Goal: Task Accomplishment & Management: Use online tool/utility

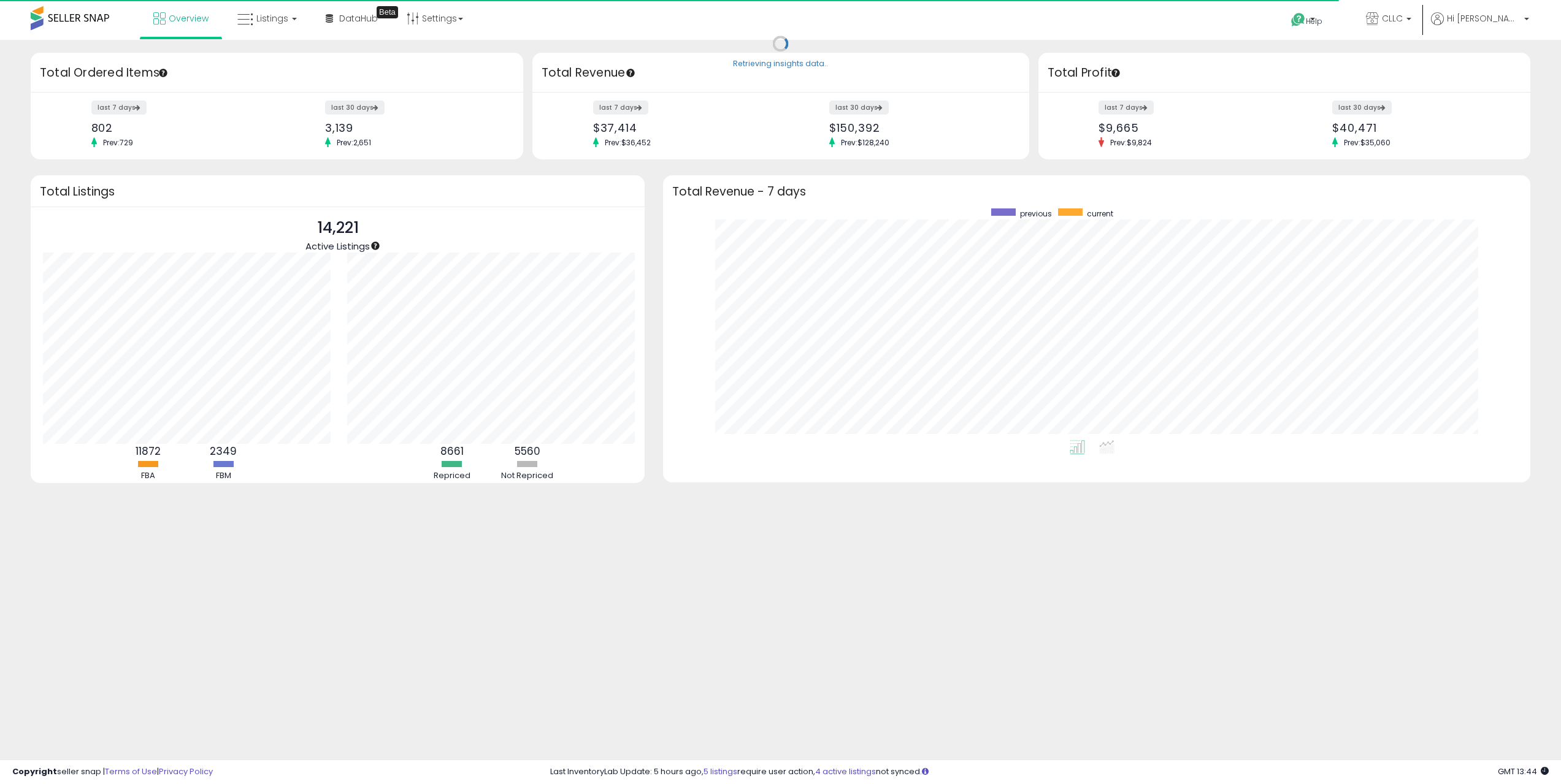
scroll to position [612946, 612689]
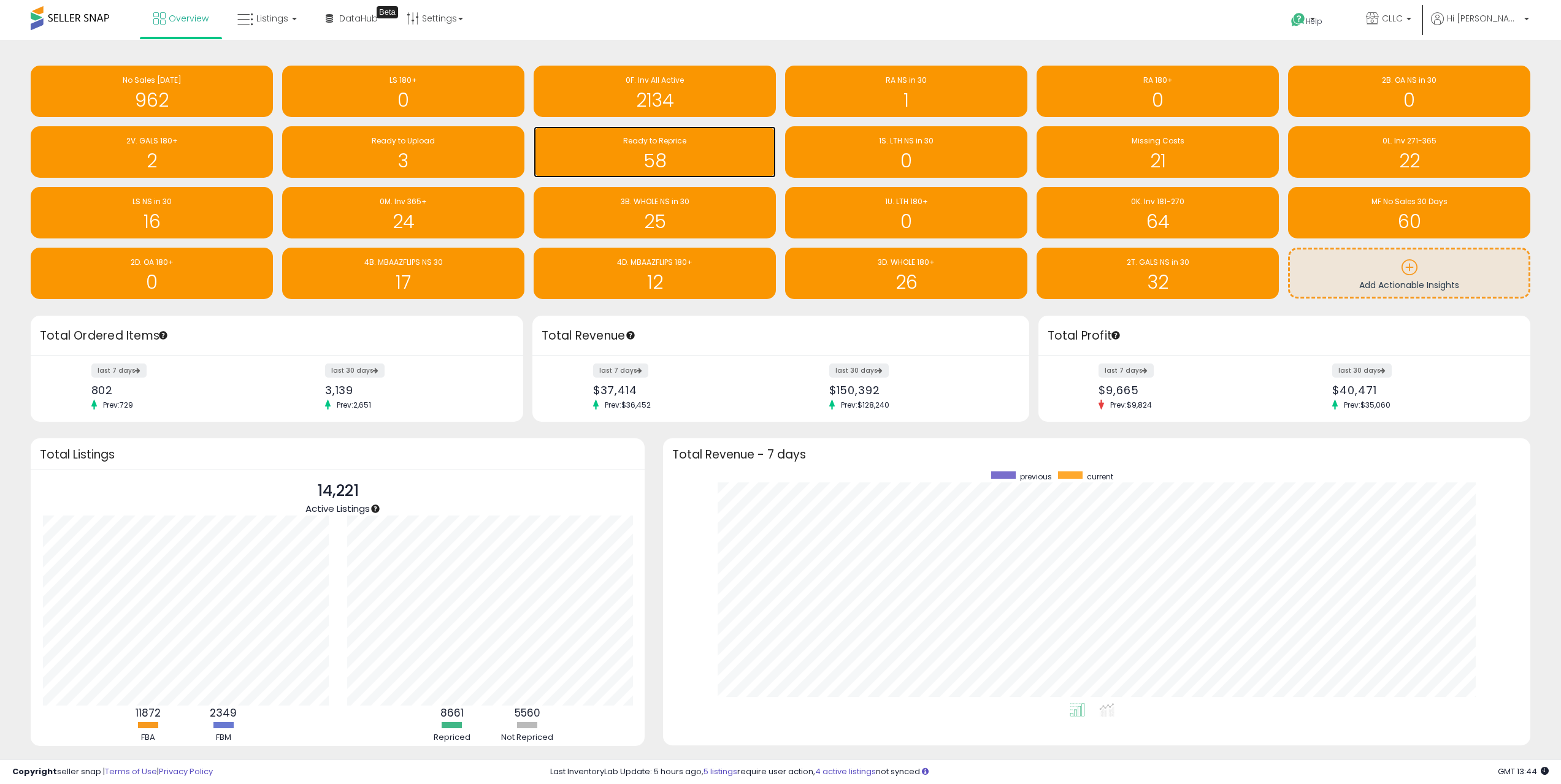
click at [625, 161] on h1 "58" at bounding box center [654, 161] width 230 height 20
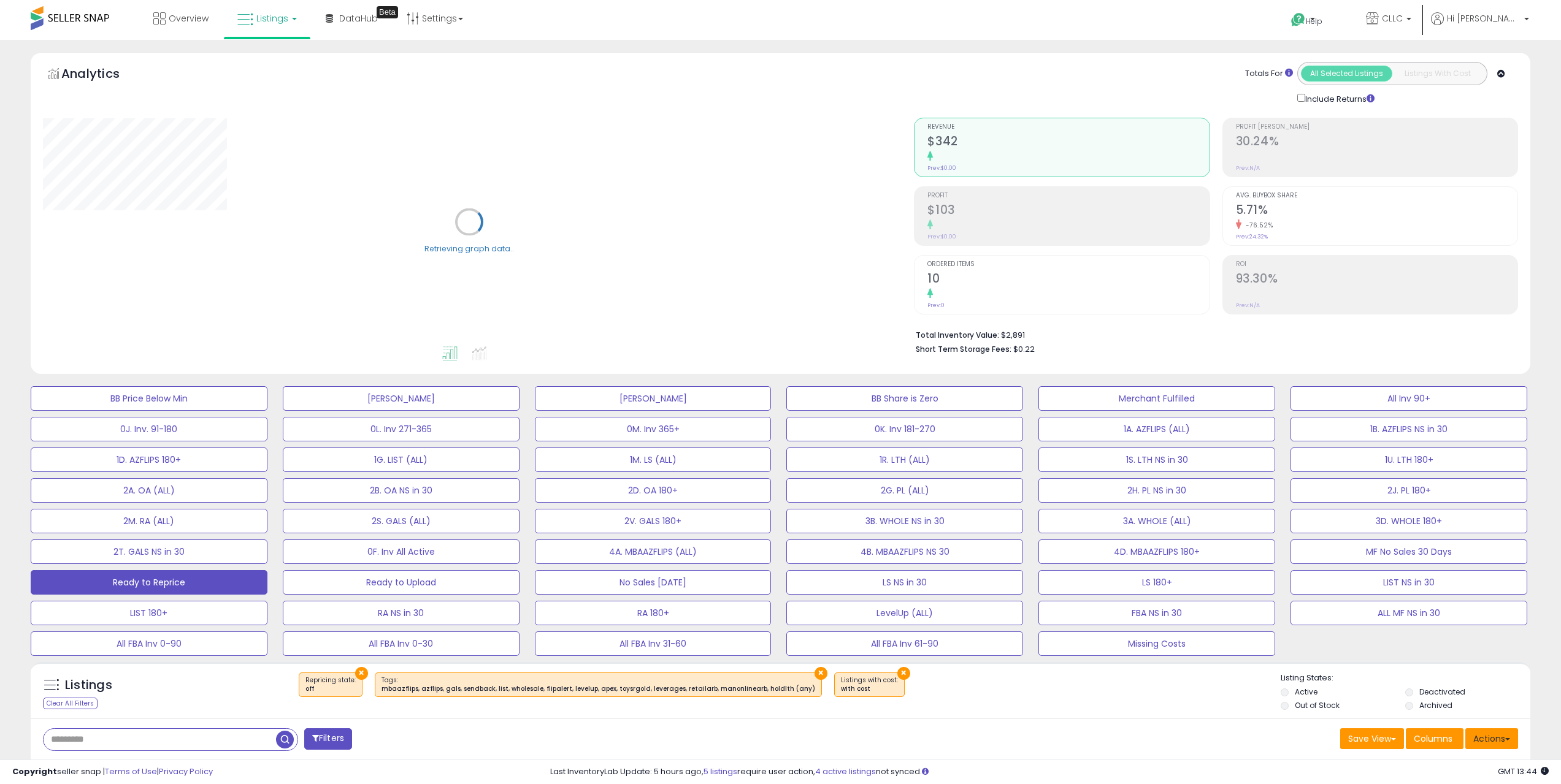
click at [1502, 740] on button "Actions" at bounding box center [1492, 739] width 52 height 21
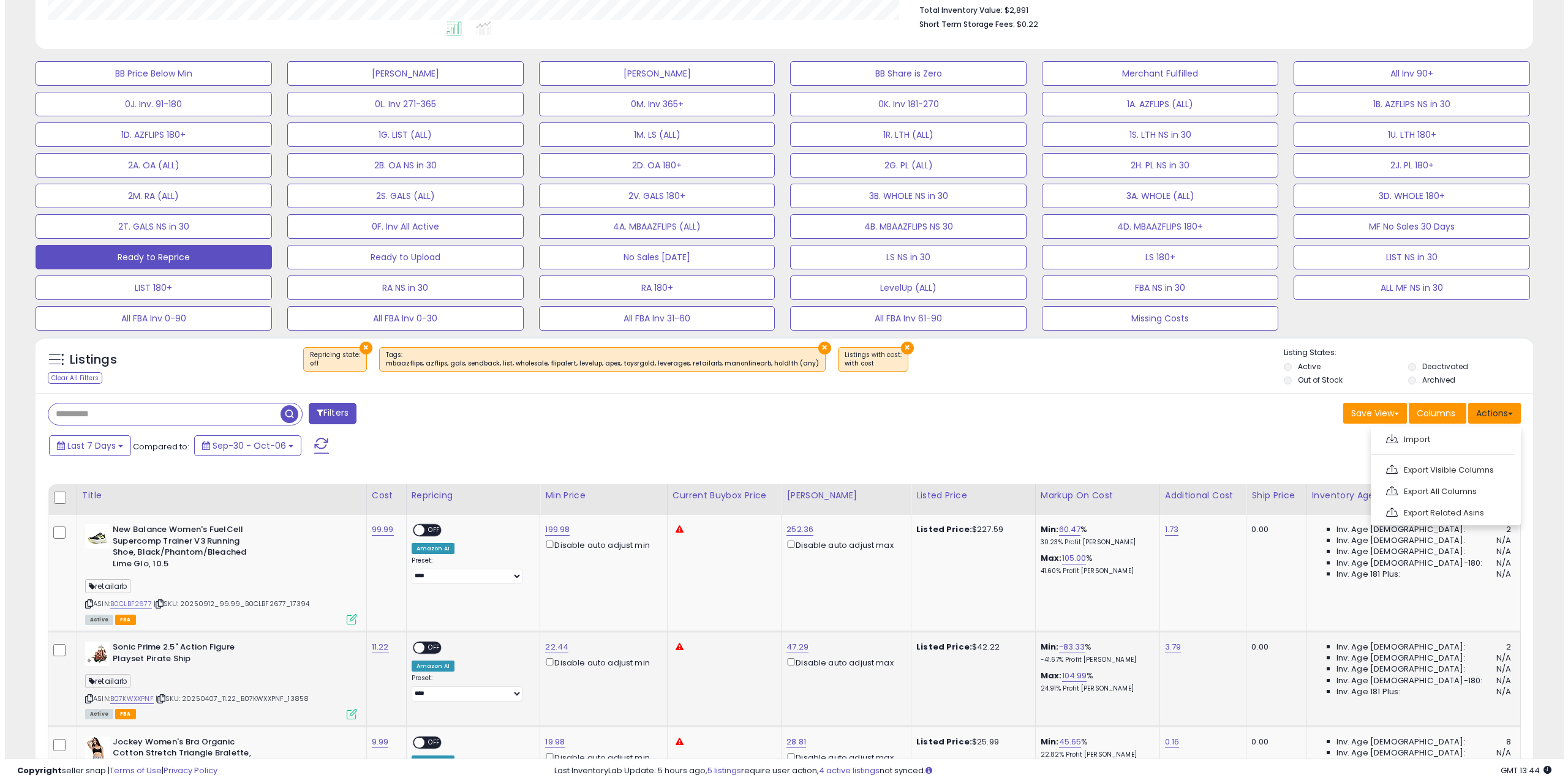
scroll to position [251, 870]
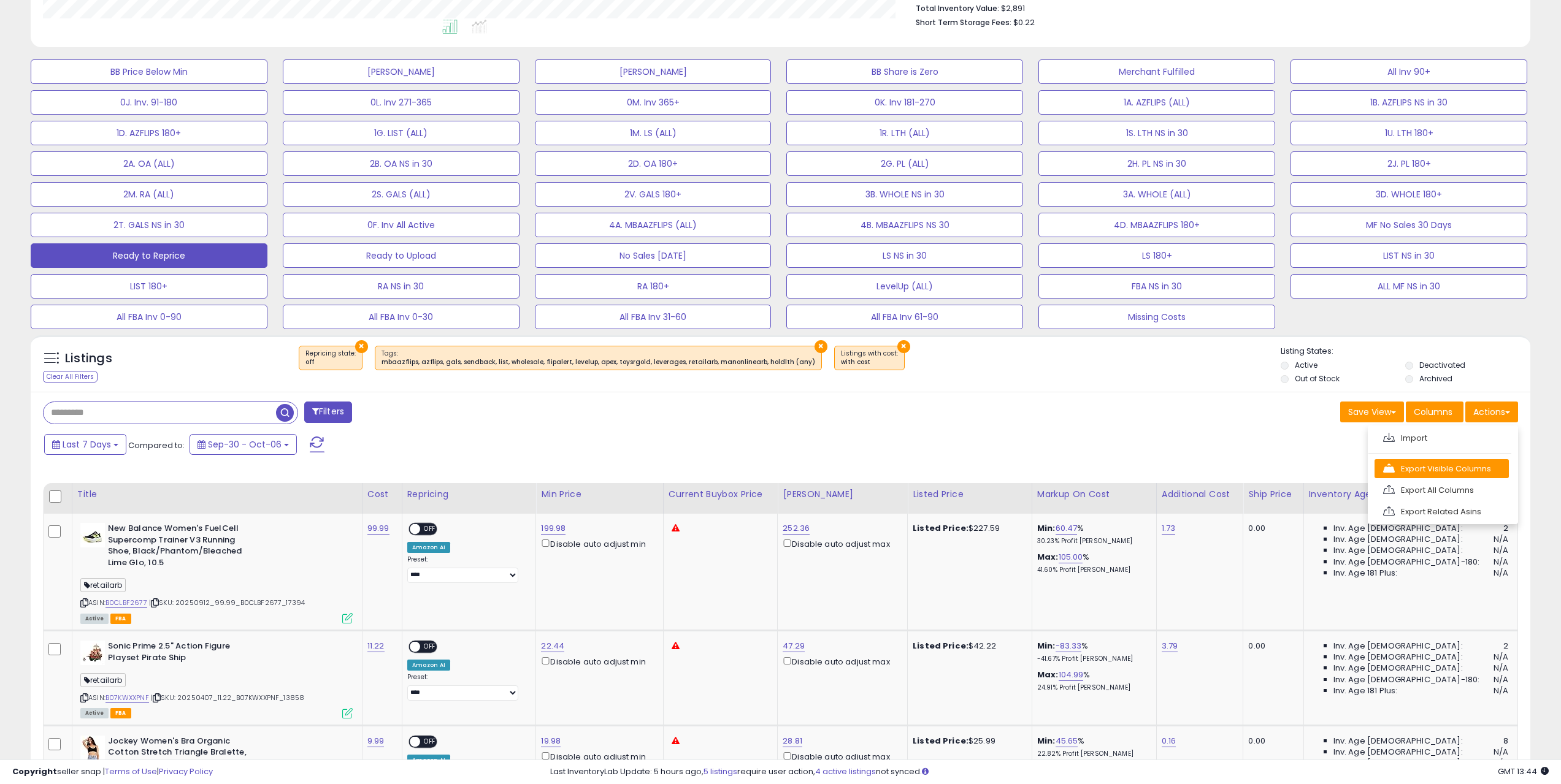
click at [1475, 473] on link "Export Visible Columns" at bounding box center [1442, 468] width 134 height 19
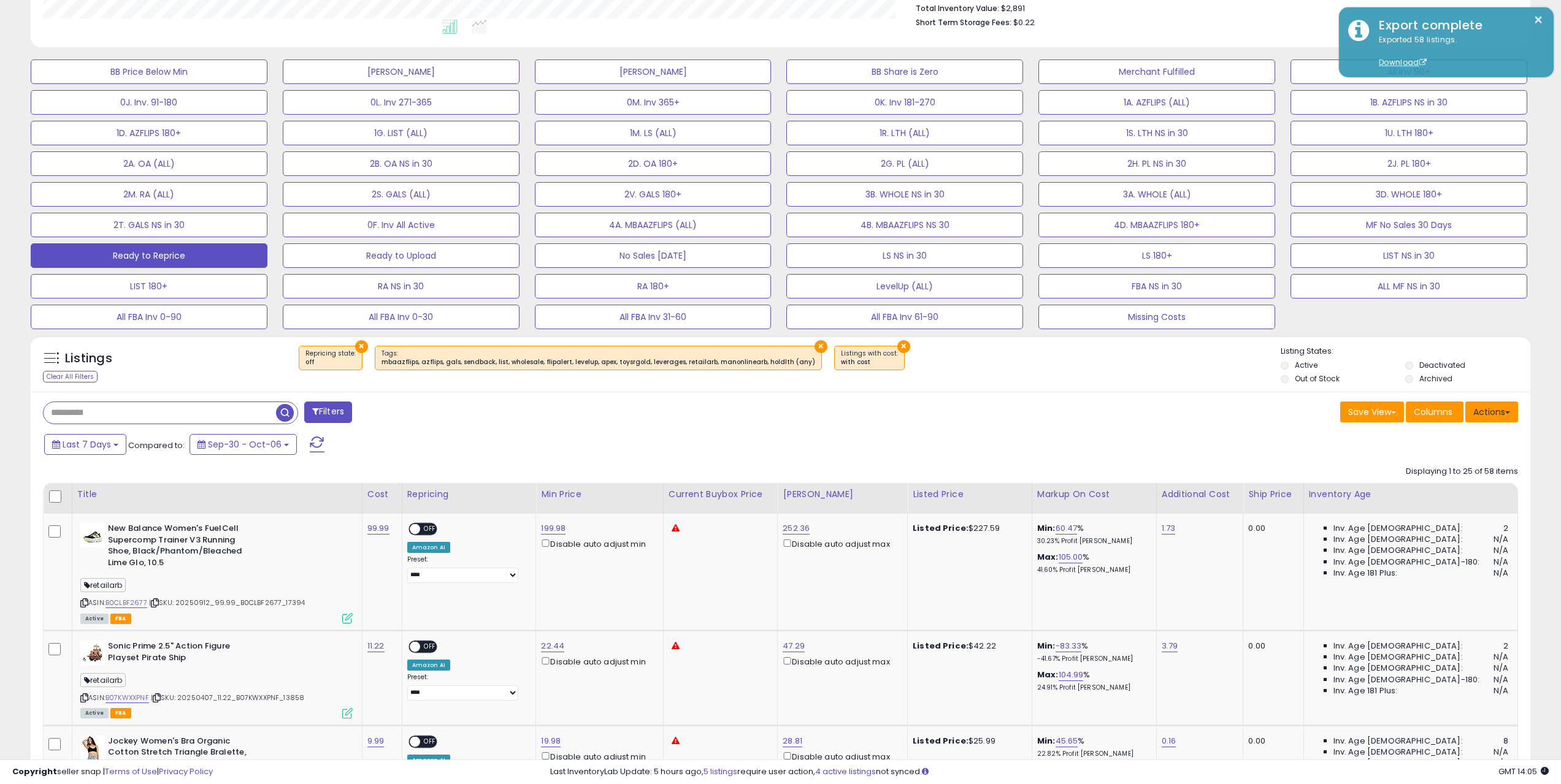
click at [1494, 409] on button "Actions" at bounding box center [1492, 412] width 52 height 21
click at [1469, 442] on link "Import" at bounding box center [1442, 437] width 134 height 19
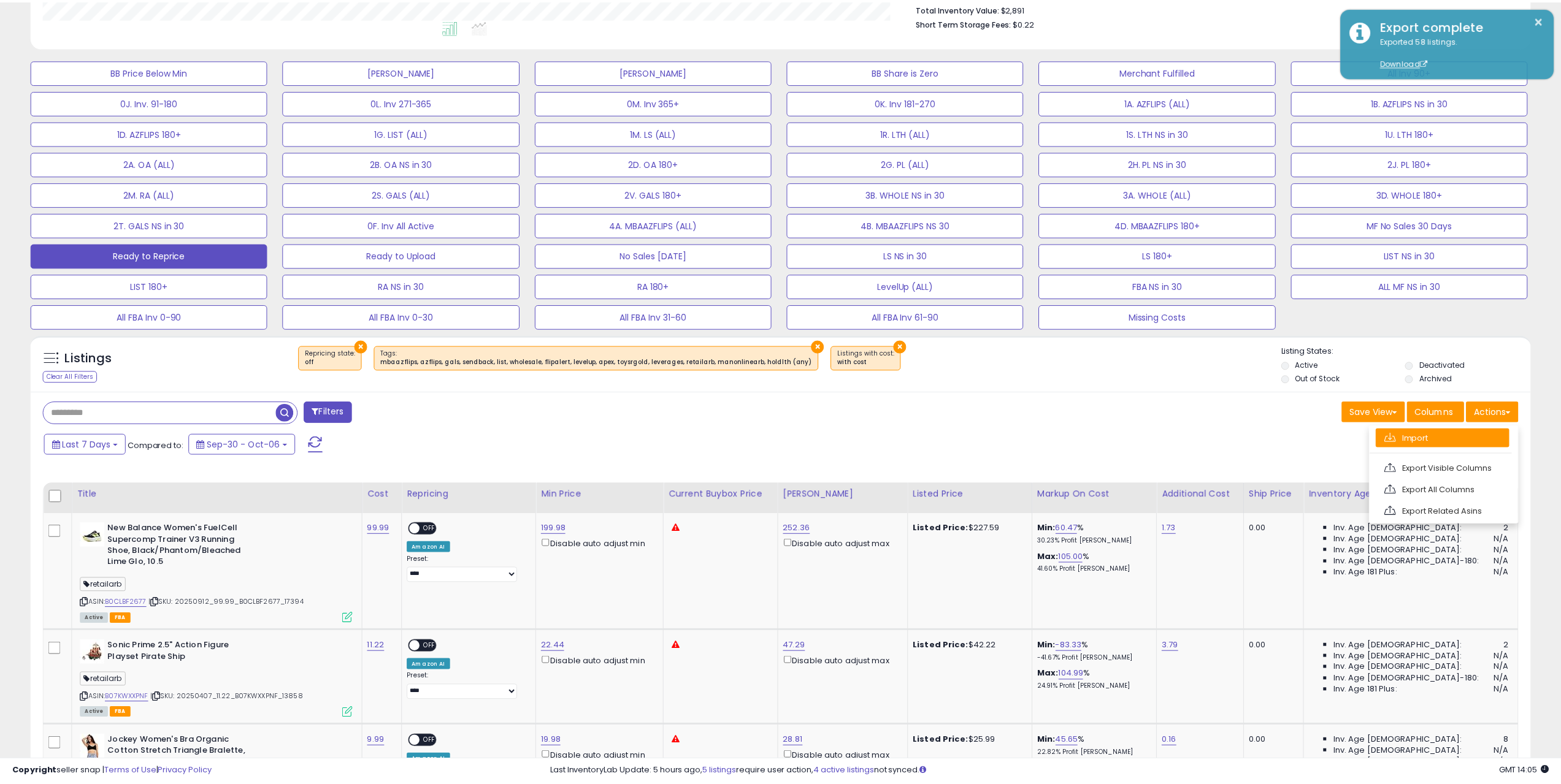
scroll to position [252, 876]
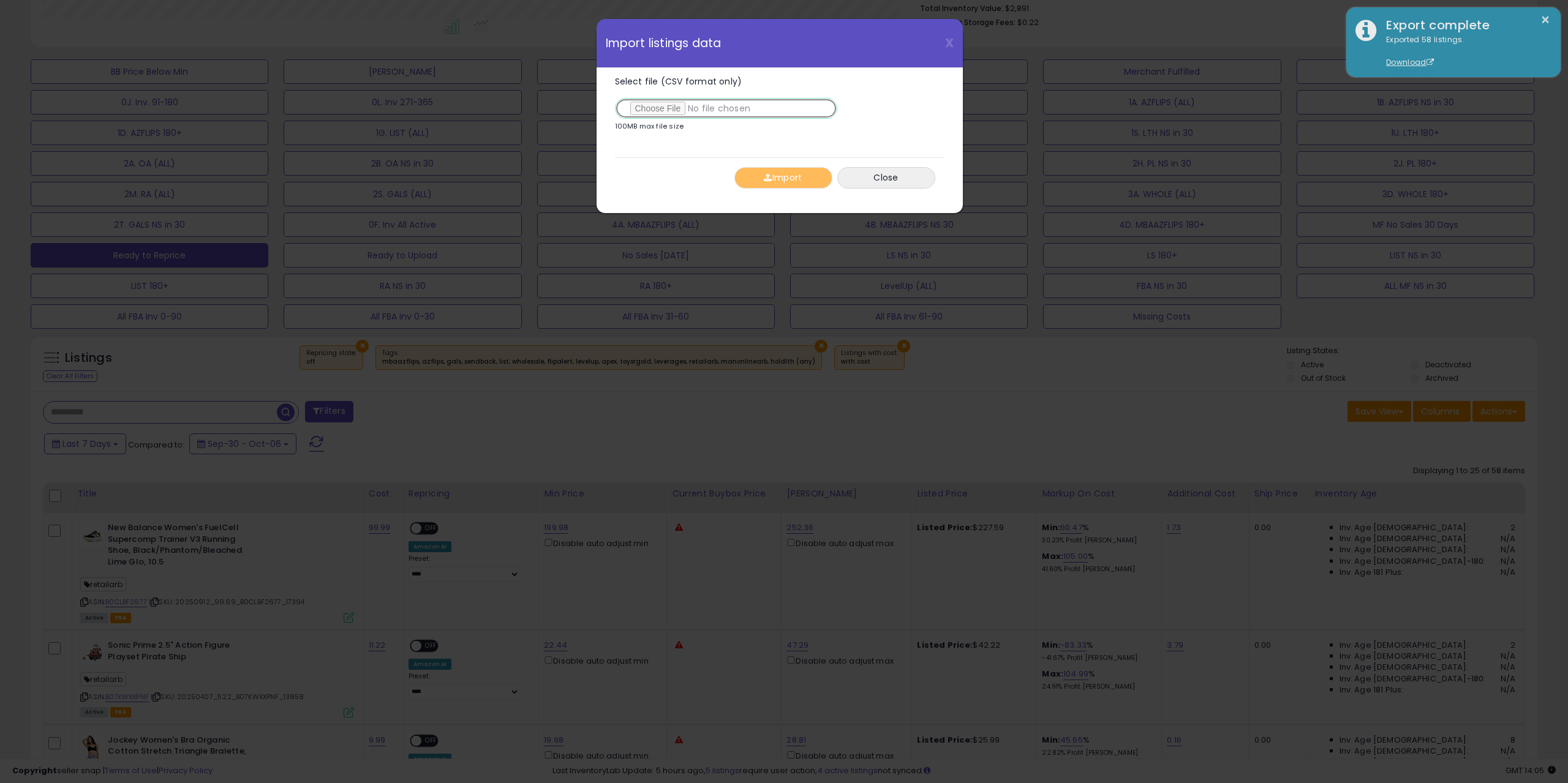
click at [652, 109] on input "Select file (CSV format only)" at bounding box center [725, 107] width 222 height 21
type input "**********"
click at [796, 178] on button "Import" at bounding box center [783, 178] width 98 height 22
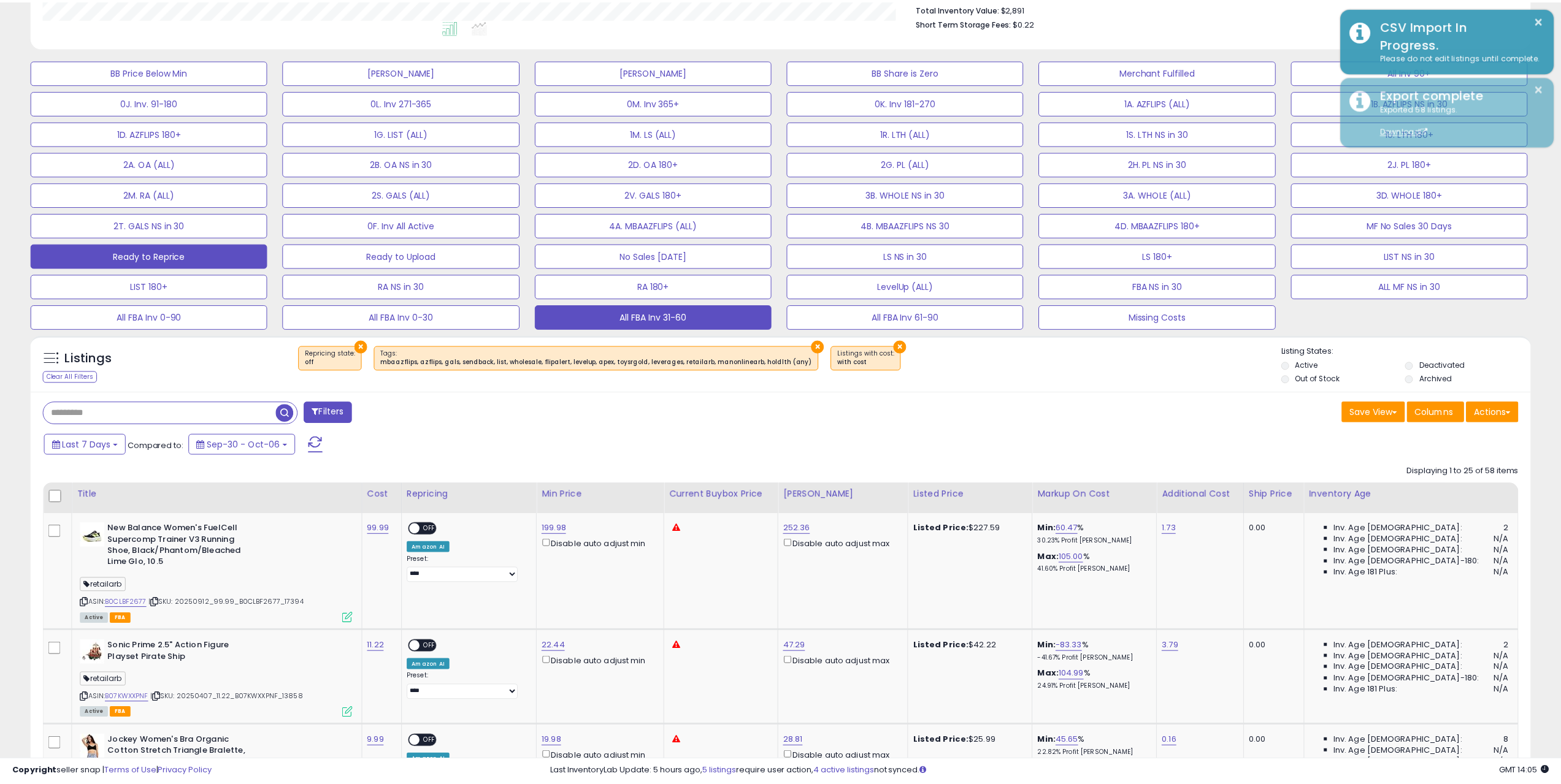
scroll to position [612926, 612660]
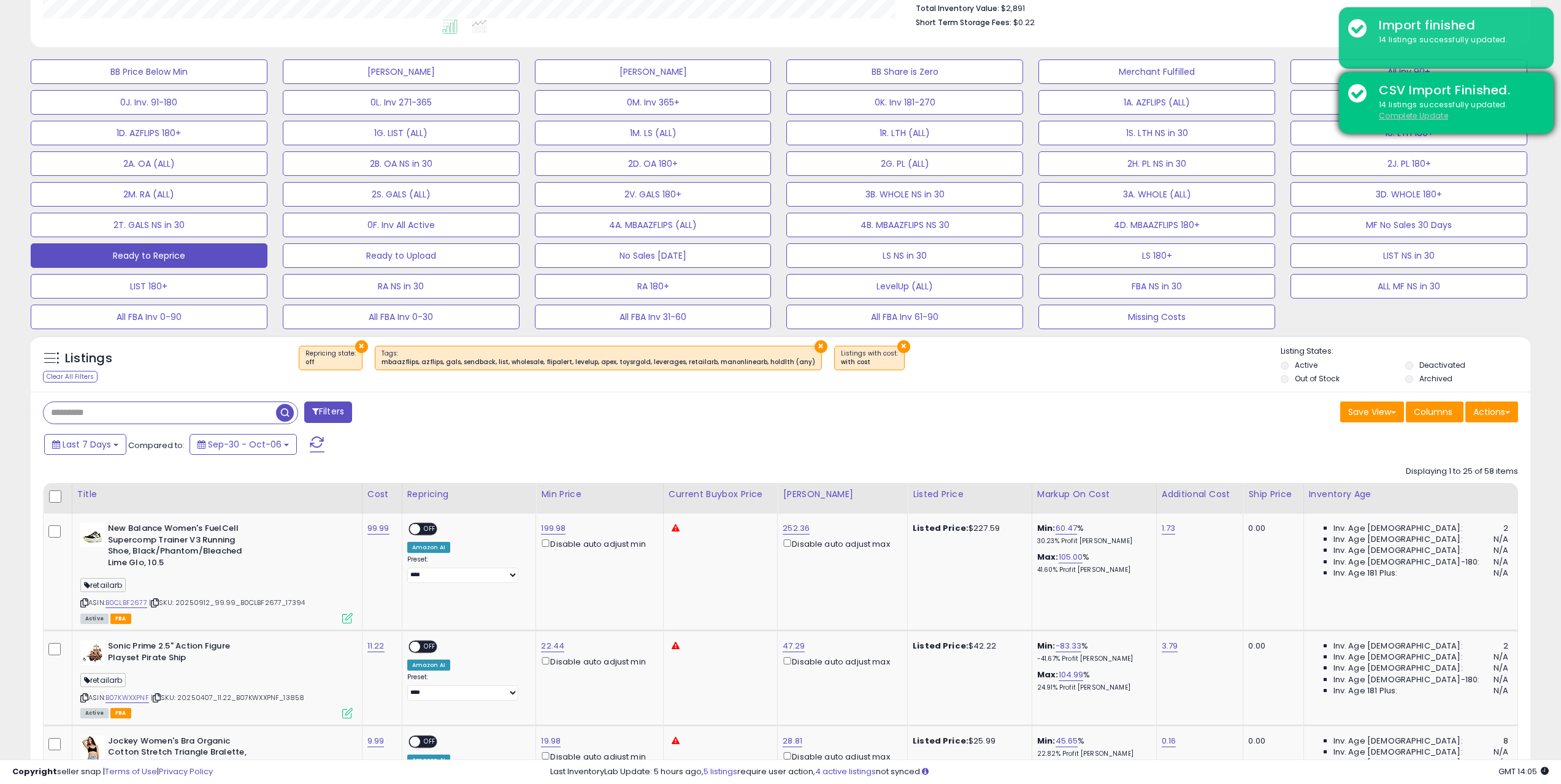
click at [1396, 111] on u "Complete Update" at bounding box center [1414, 116] width 69 height 11
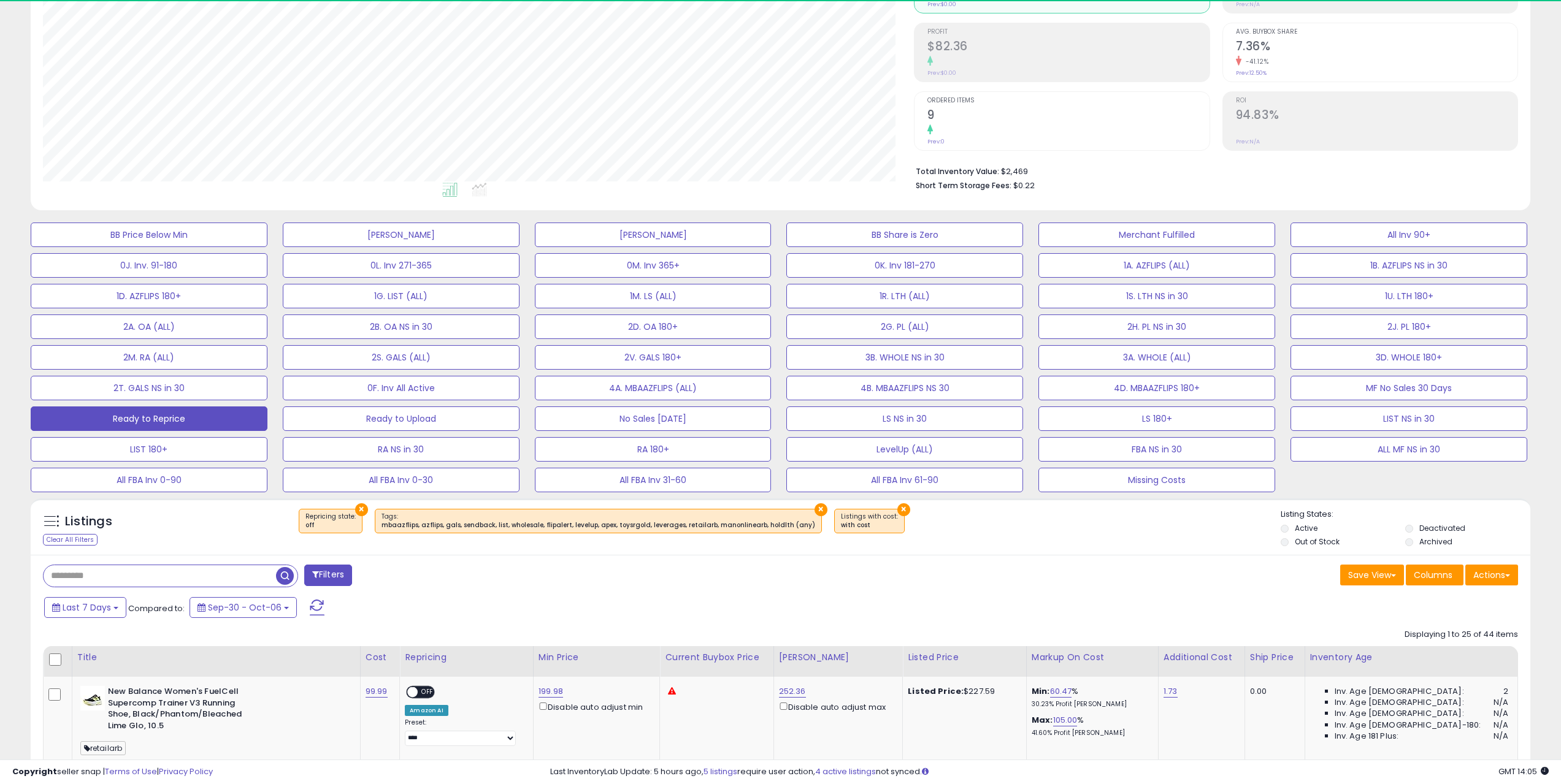
scroll to position [252, 871]
